Goal: Task Accomplishment & Management: Manage account settings

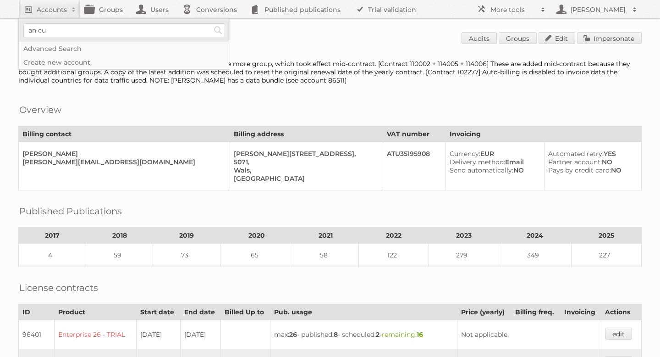
type input"] "An [PERSON_NAME]"
click at [216, 31] on input "Search" at bounding box center [218, 30] width 14 height 14
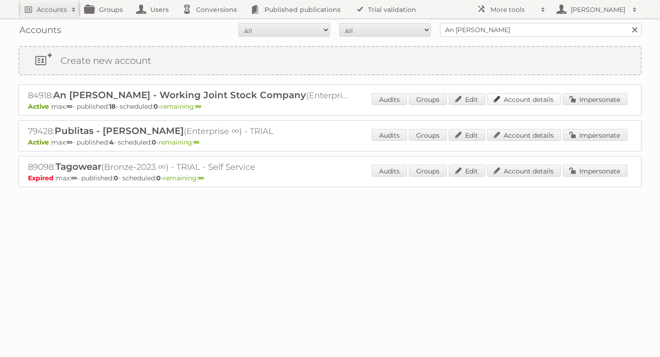
click at [534, 96] on link "Account details" at bounding box center [525, 99] width 74 height 12
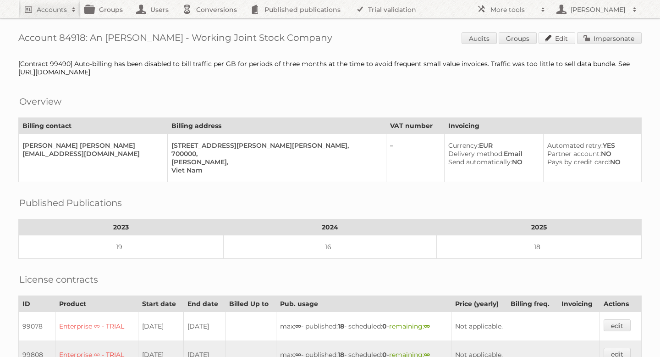
click at [560, 34] on link "Edit" at bounding box center [557, 38] width 37 height 12
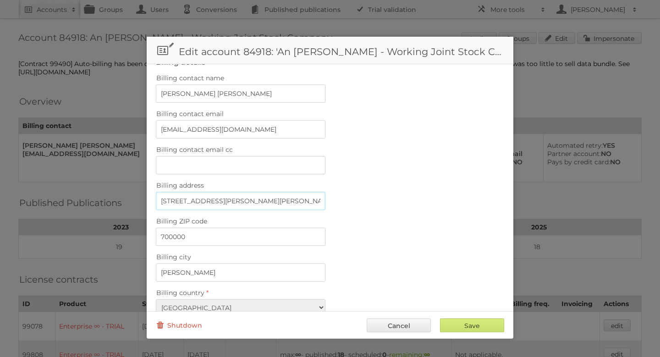
scroll to position [0, 53]
drag, startPoint x: 161, startPoint y: 196, endPoint x: 345, endPoint y: 204, distance: 183.6
click at [345, 204] on div "Billing address Plot No. 681, Map 05, Dt 747B, Phuoc Hai Quarter, Tan Khanh Ward" at bounding box center [330, 194] width 349 height 31
paste input "Plot No. 681, Map 05, Dt 747B, Phuoc Hai Quarter, Tan Khanh Ward, Ho Chi Minh C…"
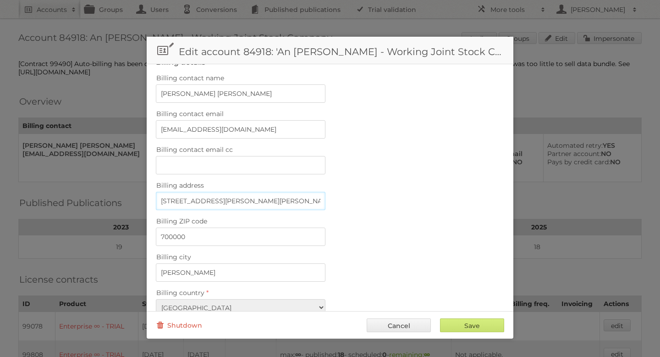
type input "Plot No. 681, Map 05, Dt 747B, Phuoc Hai Quarter, Tan Khanh Ward, Ho Chi Minh C…"
click at [516, 192] on div at bounding box center [330, 178] width 660 height 357
click at [474, 324] on input "Save" at bounding box center [472, 325] width 64 height 14
type input "..."
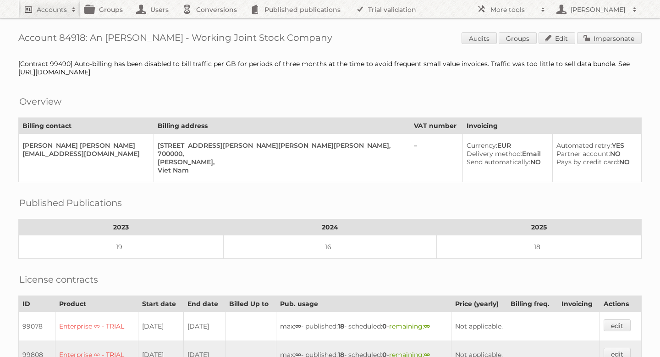
click at [46, 16] on link "Accounts" at bounding box center [49, 9] width 62 height 18
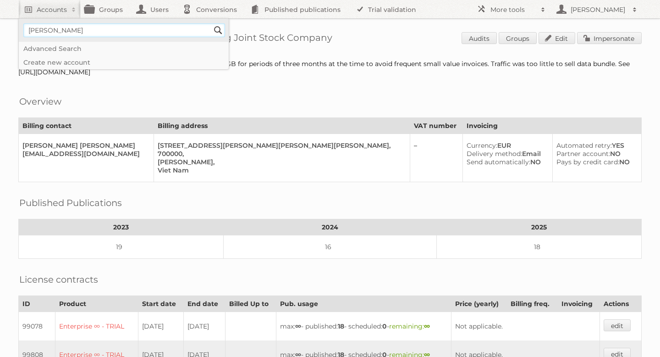
type input"] "brady corp"
click at [215, 31] on input "Search" at bounding box center [218, 30] width 14 height 14
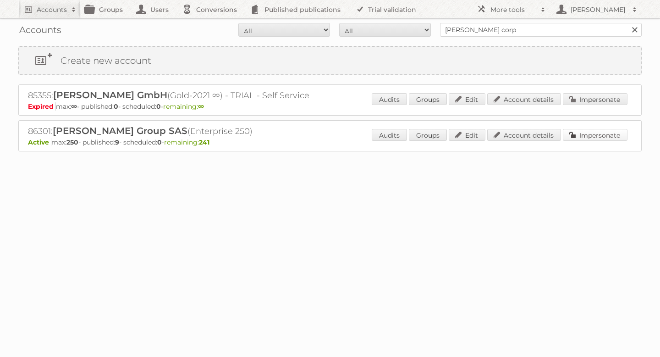
click at [585, 135] on link "Impersonate" at bounding box center [595, 135] width 65 height 12
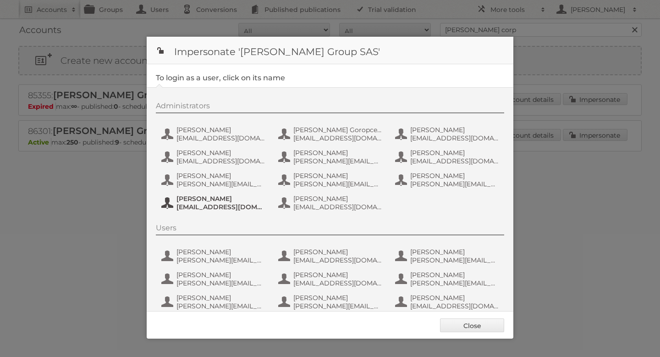
click at [211, 201] on span "[PERSON_NAME]" at bounding box center [221, 198] width 89 height 8
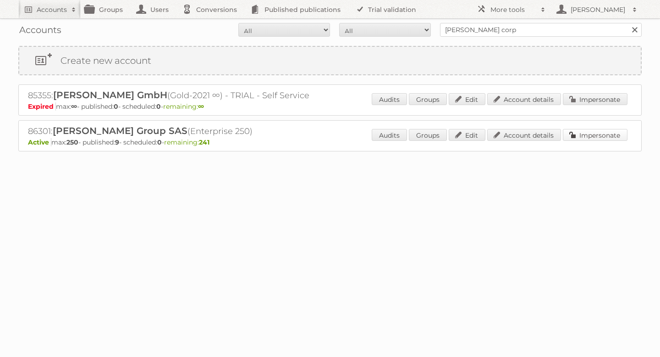
click at [592, 134] on link "Impersonate" at bounding box center [595, 135] width 65 height 12
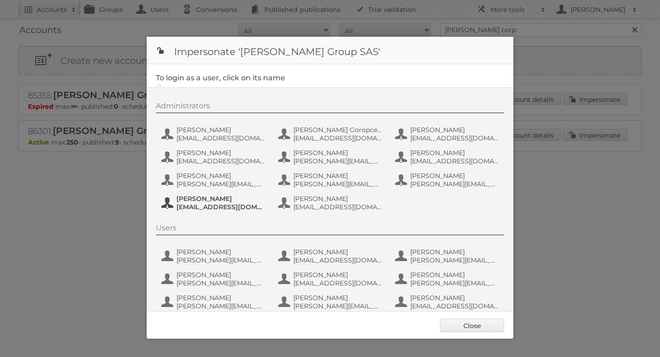
click at [214, 197] on span "Mikko Mindanao" at bounding box center [221, 198] width 89 height 8
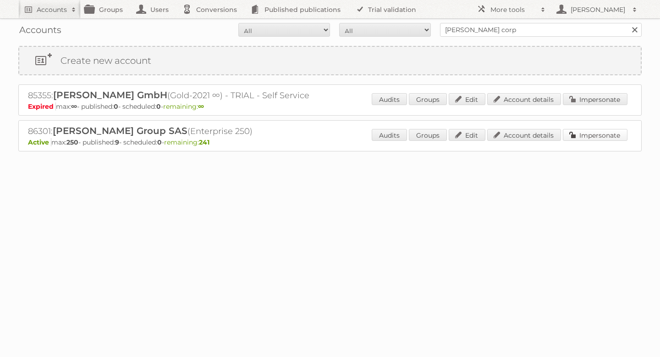
click at [580, 135] on link "Impersonate" at bounding box center [595, 135] width 65 height 12
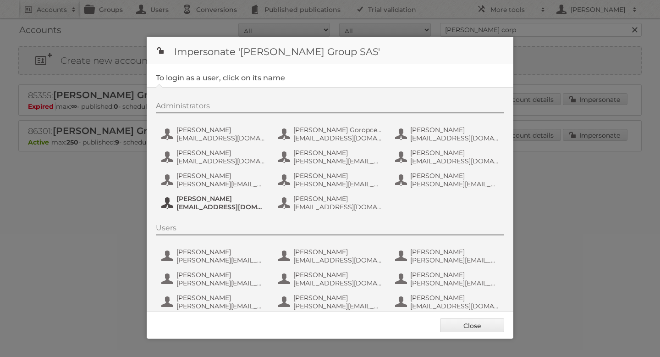
click at [226, 202] on span "Mikko Mindanao" at bounding box center [221, 198] width 89 height 8
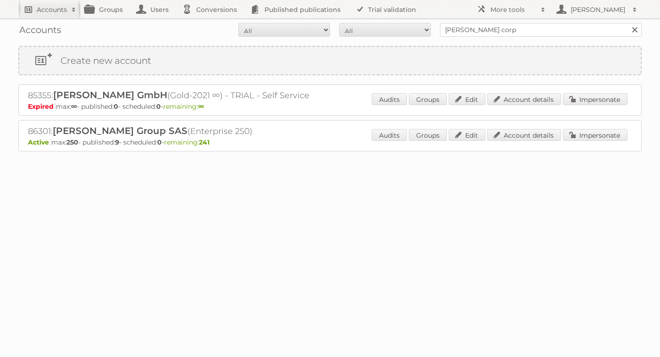
click at [54, 15] on link "Accounts" at bounding box center [49, 9] width 62 height 18
type input"] "drogerie markt"
click at [211, 23] on input "Search" at bounding box center [218, 30] width 14 height 14
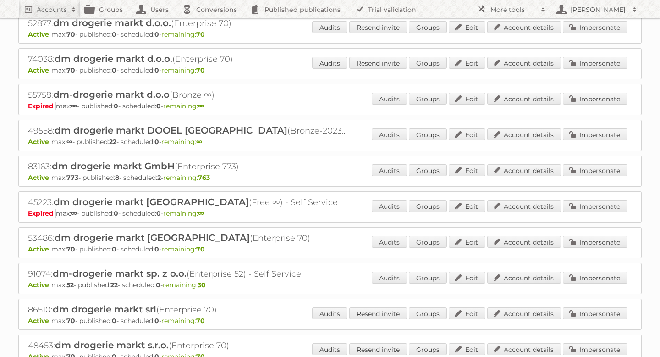
scroll to position [112, 0]
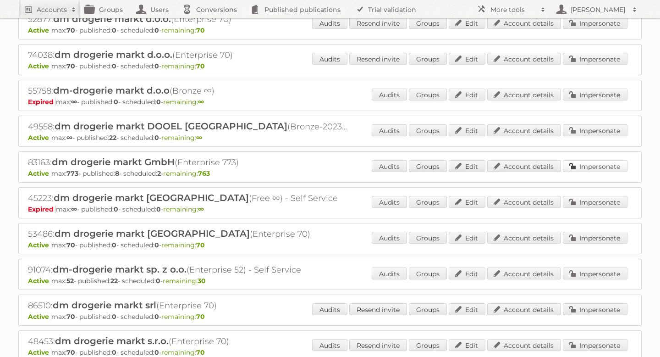
click at [586, 163] on link "Impersonate" at bounding box center [595, 166] width 65 height 12
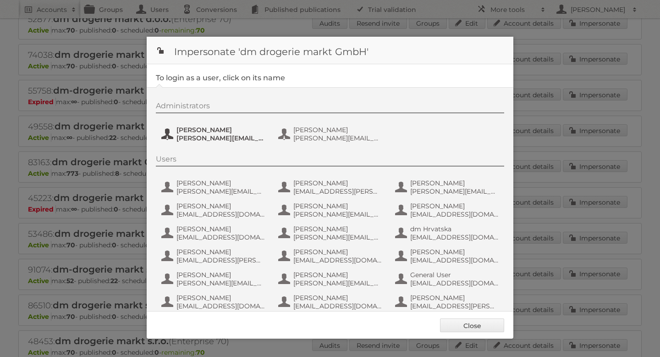
click at [197, 134] on span "[PERSON_NAME][EMAIL_ADDRESS][PERSON_NAME][DOMAIN_NAME]" at bounding box center [221, 138] width 89 height 8
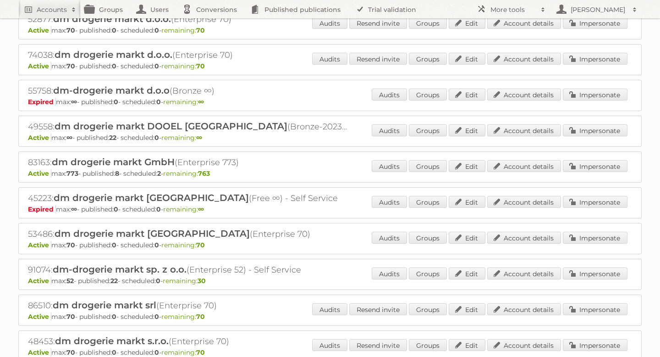
scroll to position [0, 0]
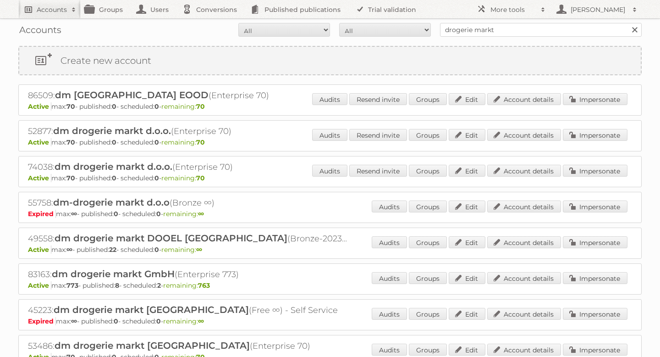
click at [59, 9] on h2 "Accounts" at bounding box center [52, 9] width 30 height 9
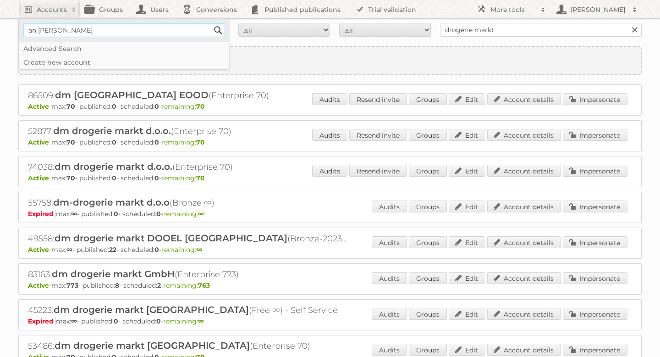
type input"] "An [PERSON_NAME]"
click at [218, 28] on input "Search" at bounding box center [218, 30] width 14 height 14
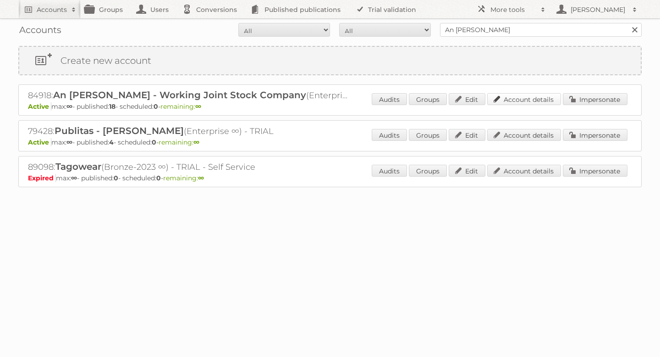
click at [528, 100] on link "Account details" at bounding box center [525, 99] width 74 height 12
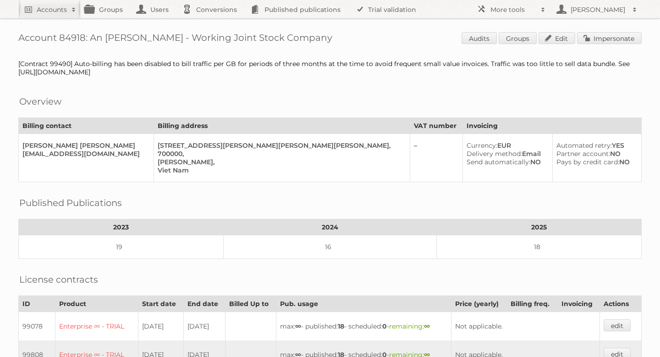
scroll to position [424, 0]
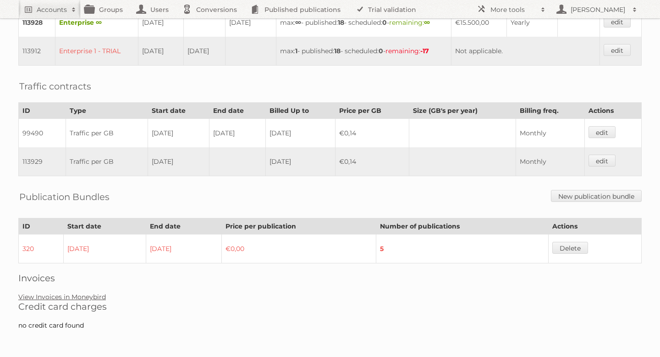
click at [78, 299] on link "View Invoices in Moneybird" at bounding box center [62, 297] width 88 height 8
